Goal: Transaction & Acquisition: Download file/media

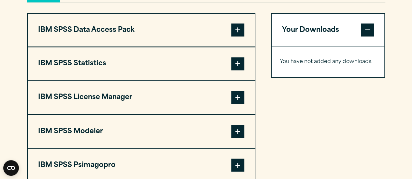
scroll to position [505, 0]
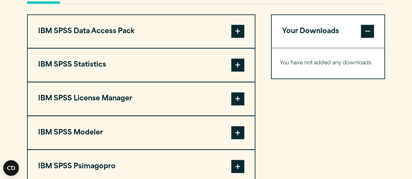
click at [237, 72] on span at bounding box center [237, 65] width 13 height 13
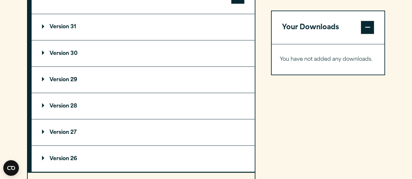
scroll to position [624, 0]
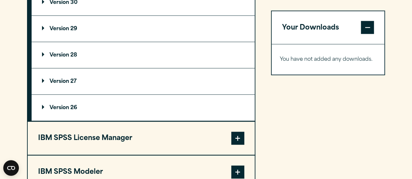
click at [70, 111] on p "Version 26" at bounding box center [59, 107] width 35 height 5
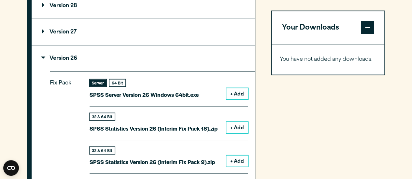
scroll to position [674, 0]
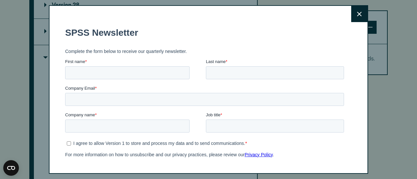
click at [355, 15] on button "Close" at bounding box center [359, 14] width 16 height 16
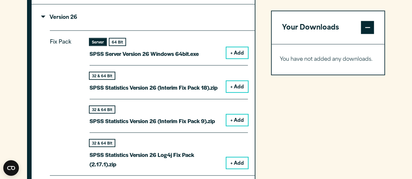
scroll to position [715, 0]
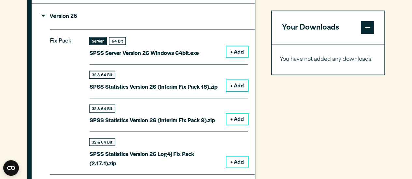
click at [240, 58] on button "+ Add" at bounding box center [236, 52] width 21 height 11
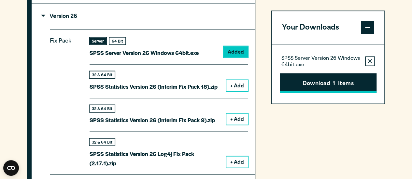
click at [303, 84] on button "Download 1 Items" at bounding box center [328, 83] width 97 height 20
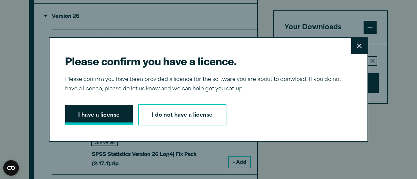
click at [99, 121] on button "I have a license" at bounding box center [99, 115] width 68 height 20
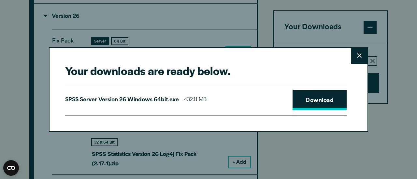
click at [296, 98] on link "Download" at bounding box center [319, 101] width 54 height 20
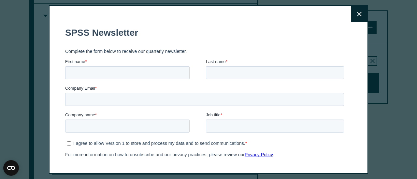
click at [357, 14] on icon at bounding box center [359, 14] width 5 height 5
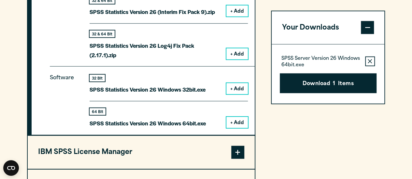
scroll to position [834, 0]
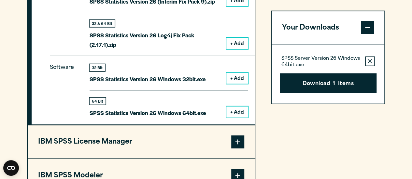
click at [238, 118] on button "+ Add" at bounding box center [236, 112] width 21 height 11
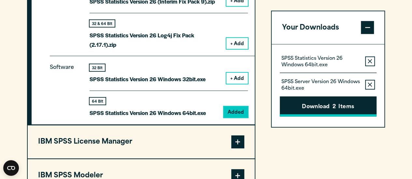
click at [308, 106] on button "Download 2 Items" at bounding box center [328, 107] width 97 height 20
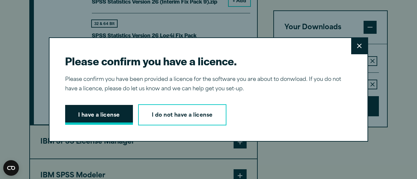
click at [107, 119] on button "I have a license" at bounding box center [99, 115] width 68 height 20
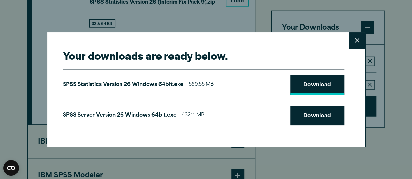
click at [321, 90] on link "Download" at bounding box center [317, 85] width 54 height 20
click at [355, 40] on icon at bounding box center [357, 40] width 5 height 5
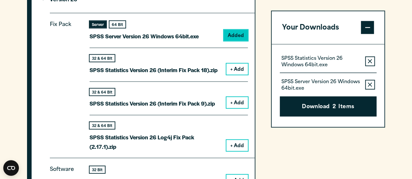
scroll to position [726, 0]
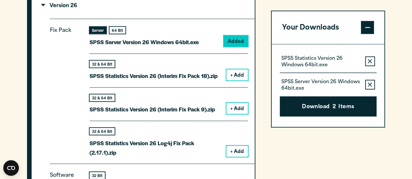
click at [117, 34] on div "64 Bit" at bounding box center [117, 30] width 16 height 7
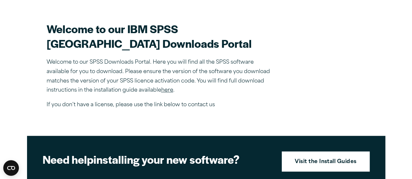
scroll to position [160, 0]
